Goal: Transaction & Acquisition: Purchase product/service

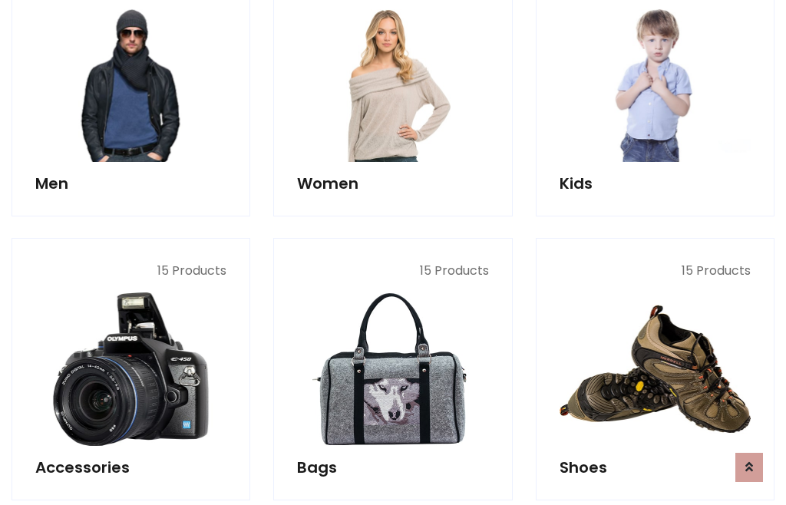
scroll to position [1114, 0]
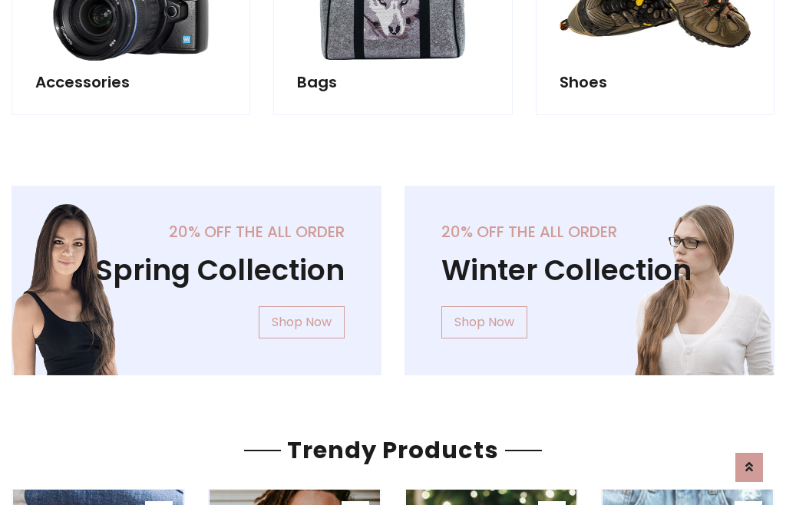
click at [393, 274] on div "20% off the all order Winter Collection Shop Now" at bounding box center [589, 293] width 393 height 214
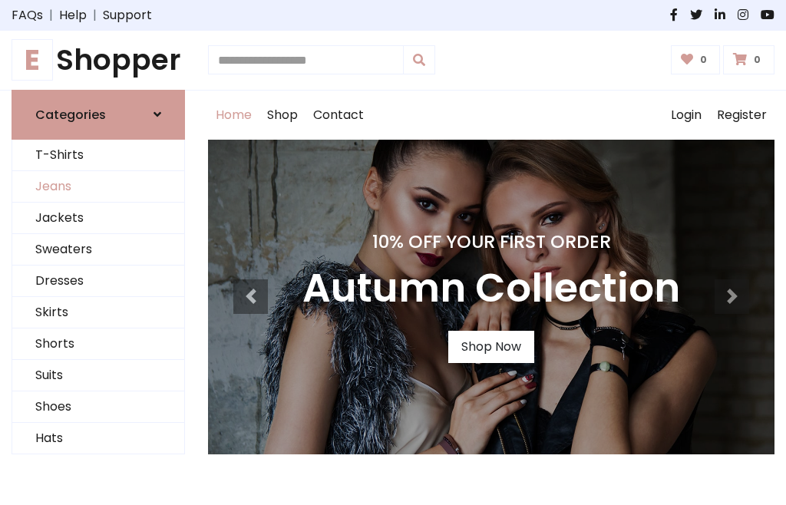
click at [98, 187] on link "Jeans" at bounding box center [98, 186] width 172 height 31
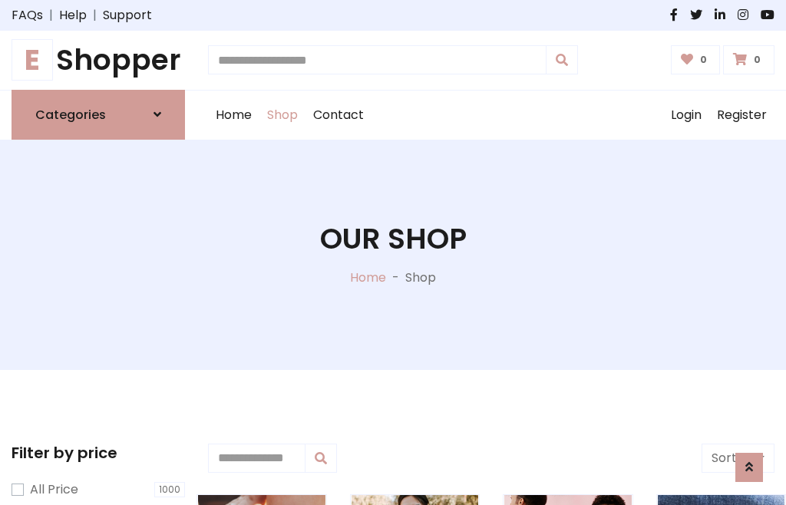
scroll to position [484, 0]
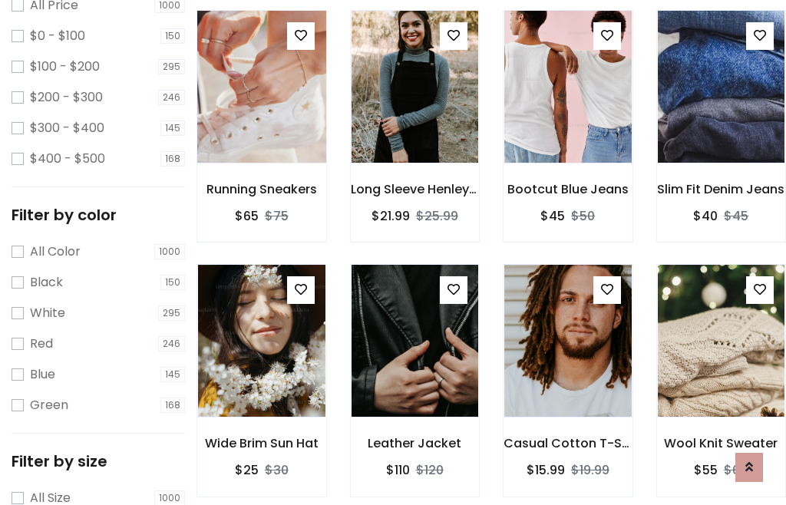
click at [261, 120] on img at bounding box center [261, 87] width 153 height 368
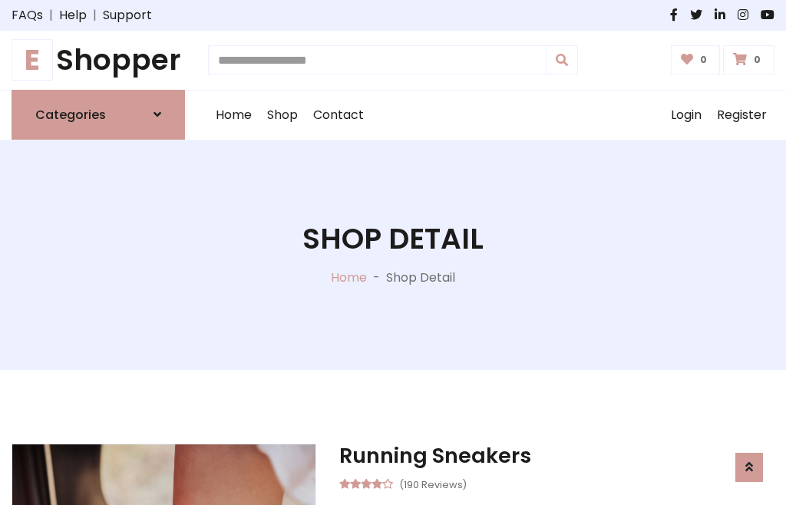
scroll to position [165, 0]
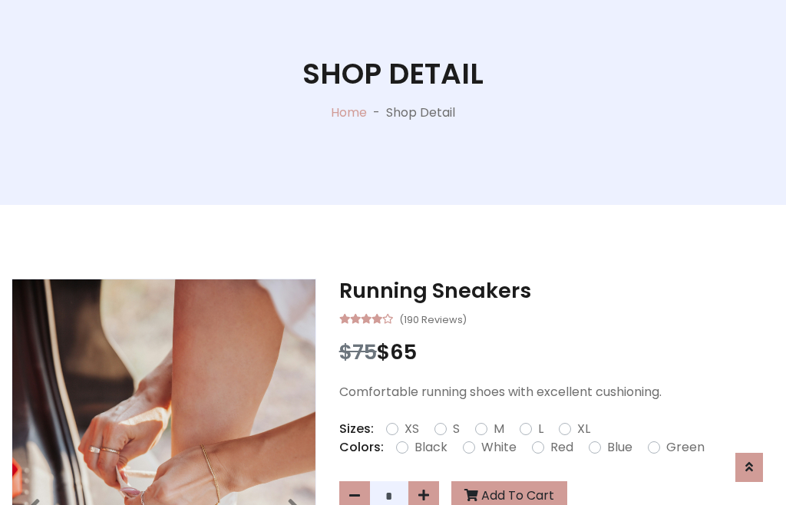
click at [560, 448] on label "Red" at bounding box center [561, 447] width 23 height 18
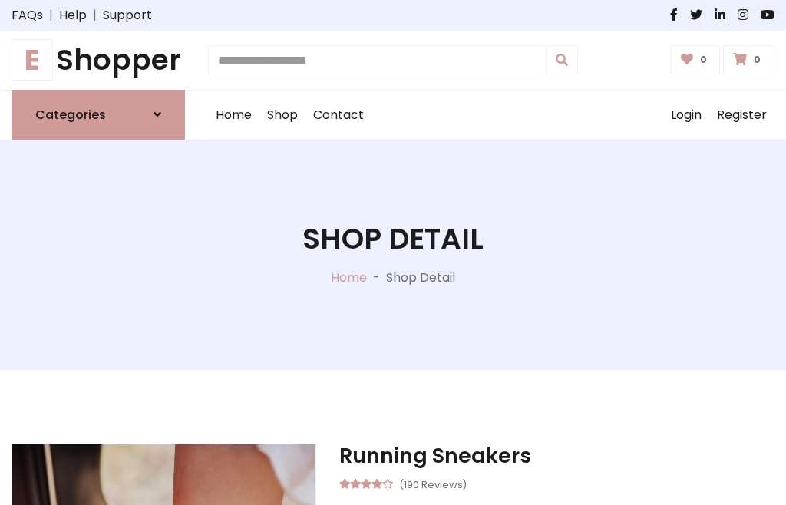
click at [393, 253] on h1 "Shop Detail" at bounding box center [392, 239] width 181 height 35
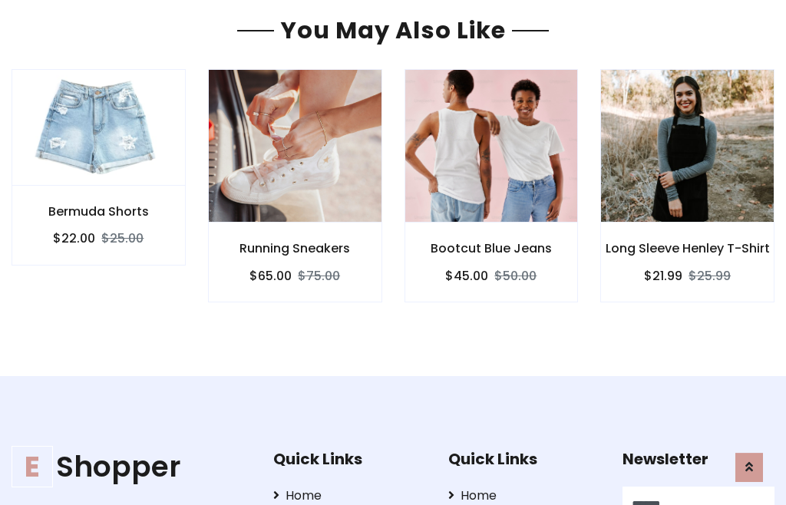
type input "******"
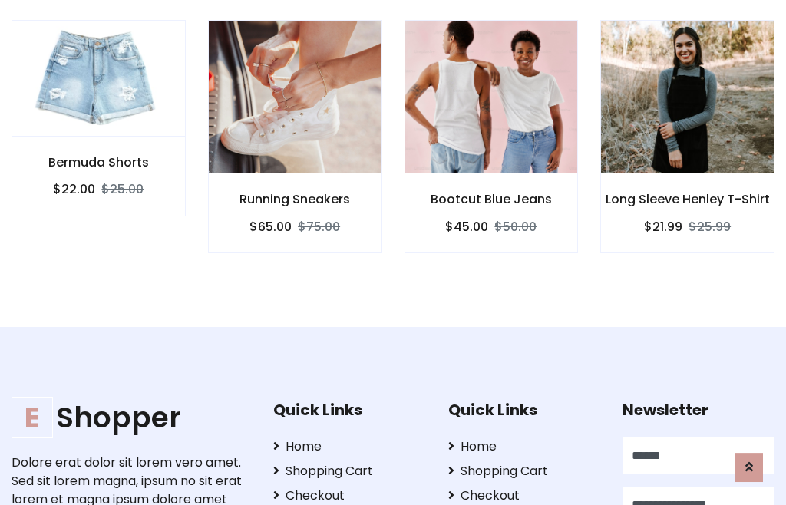
scroll to position [0, 1]
type input "**********"
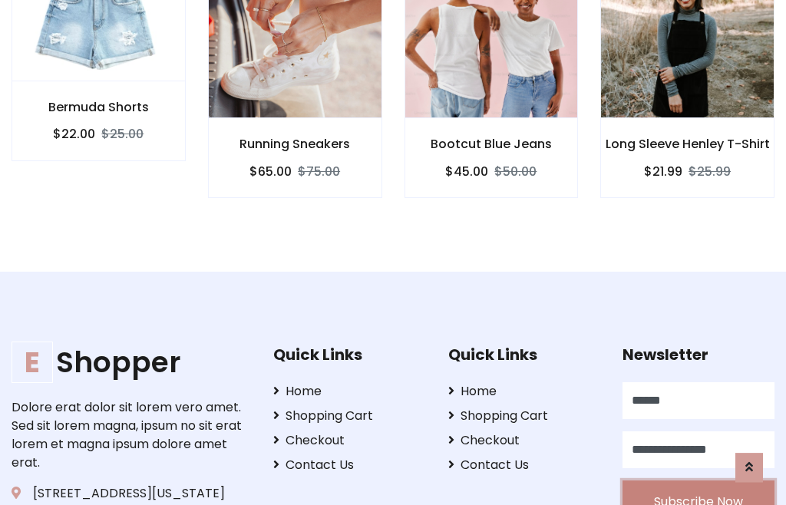
scroll to position [1390, 0]
